Goal: Information Seeking & Learning: Understand process/instructions

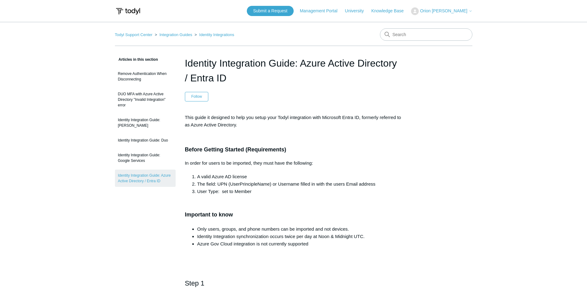
click at [173, 36] on link "Integration Guides" at bounding box center [175, 34] width 33 height 5
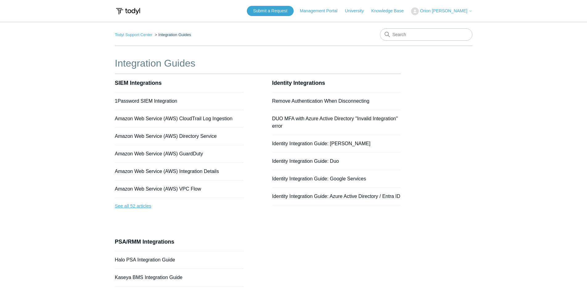
click at [120, 203] on link "See all 52 articles" at bounding box center [179, 206] width 129 height 16
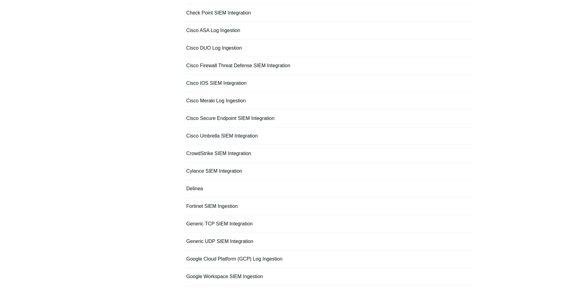
scroll to position [378, 0]
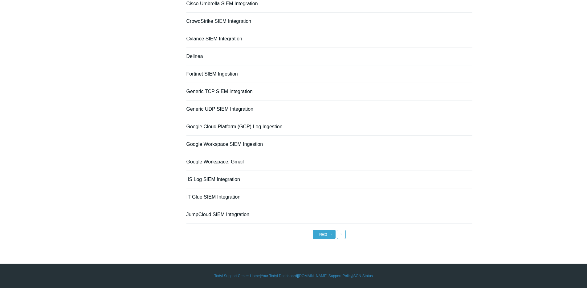
click at [321, 233] on span "Next" at bounding box center [323, 234] width 8 height 4
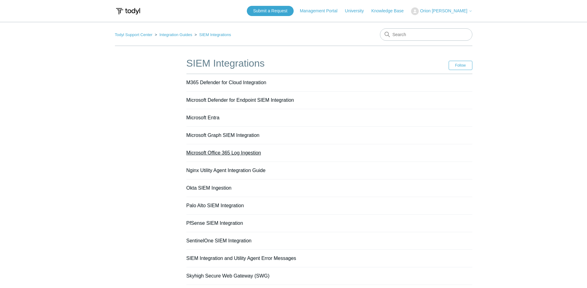
click at [248, 154] on link "Microsoft Office 365 Log Ingestion" at bounding box center [223, 152] width 75 height 5
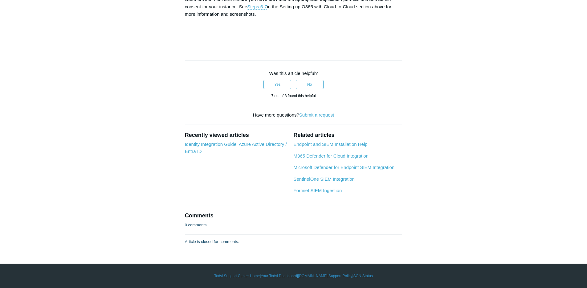
scroll to position [2920, 0]
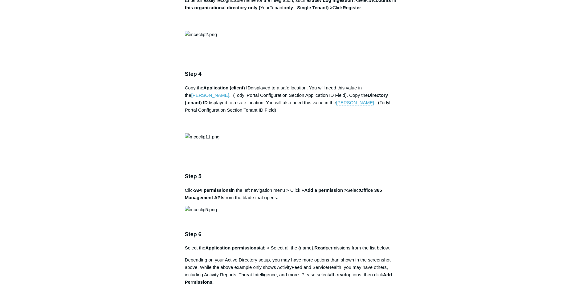
scroll to position [0, 0]
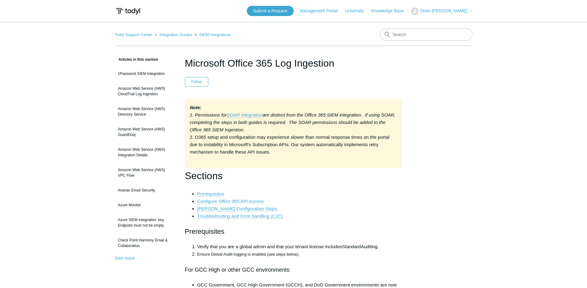
click at [258, 200] on link "Configure Office 365 API Access" at bounding box center [230, 201] width 67 height 6
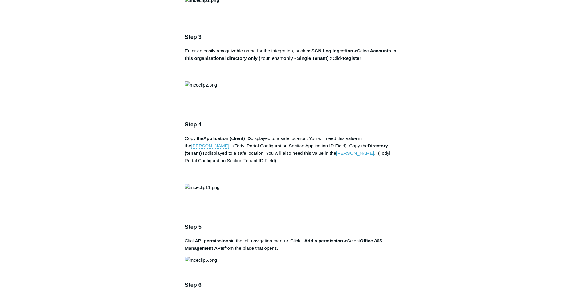
scroll to position [557, 0]
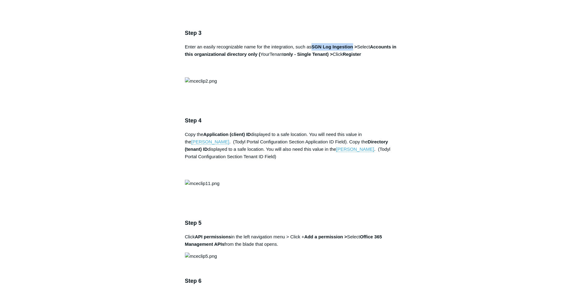
drag, startPoint x: 314, startPoint y: 272, endPoint x: 354, endPoint y: 274, distance: 40.7
click at [354, 73] on p "Enter an easily recognizable name for the integration, such as SGN Log Ingestio…" at bounding box center [294, 58] width 218 height 30
copy strong "SGN Log Ingestion"
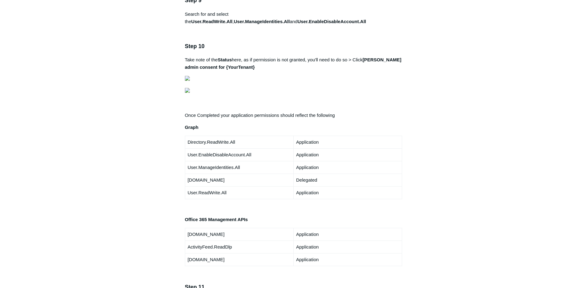
scroll to position [1064, 0]
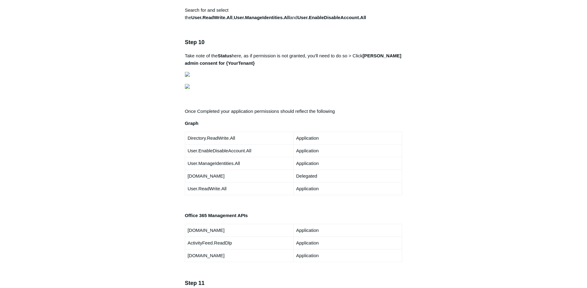
click at [475, 113] on main "Todyl Support Center Integration Guides SIEM Integrations Articles in this sect…" at bounding box center [293, 55] width 587 height 2194
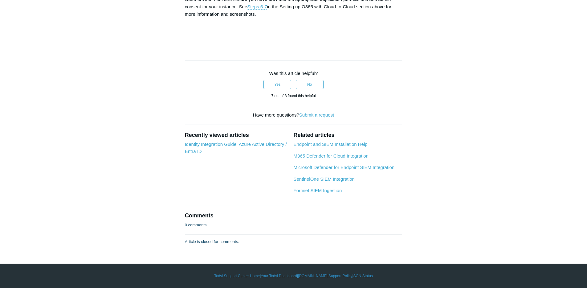
scroll to position [2822, 0]
